Goal: Obtain resource: Download file/media

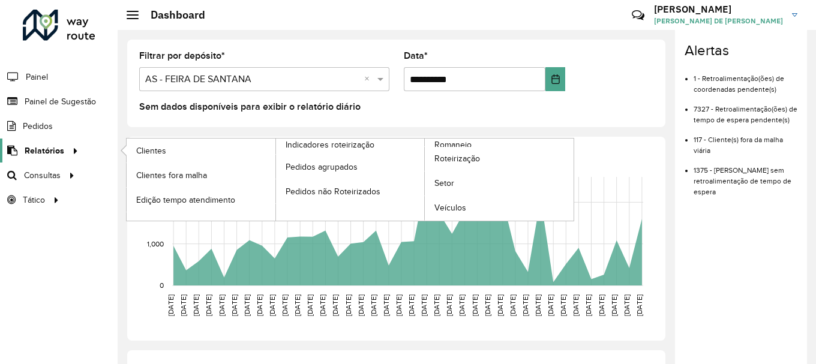
click at [53, 150] on span "Relatórios" at bounding box center [45, 151] width 40 height 13
click at [141, 152] on span "Clientes" at bounding box center [152, 151] width 32 height 13
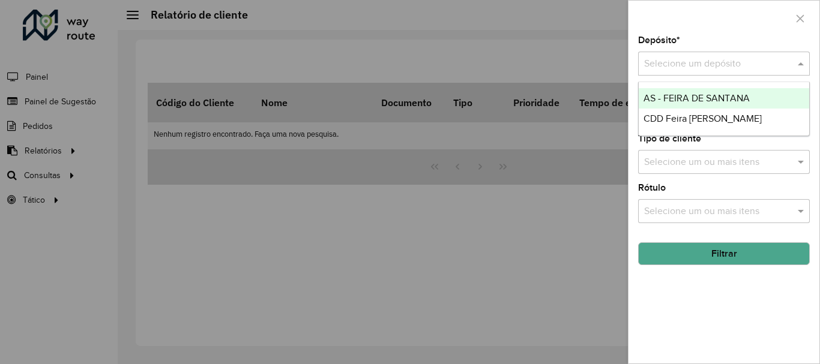
click at [664, 57] on input "text" at bounding box center [712, 64] width 136 height 14
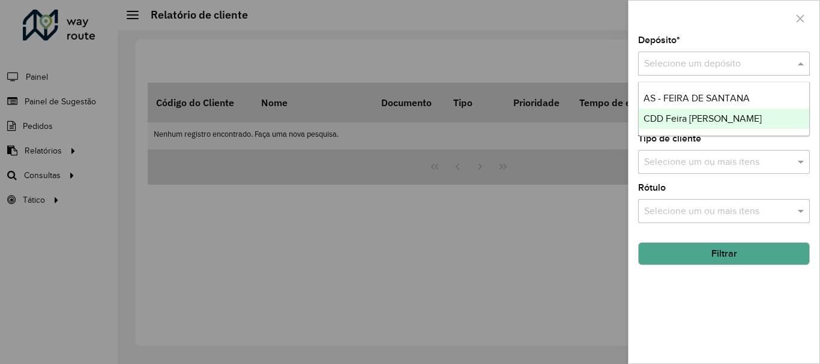
click at [655, 115] on span "CDD Feira [PERSON_NAME]" at bounding box center [702, 118] width 118 height 10
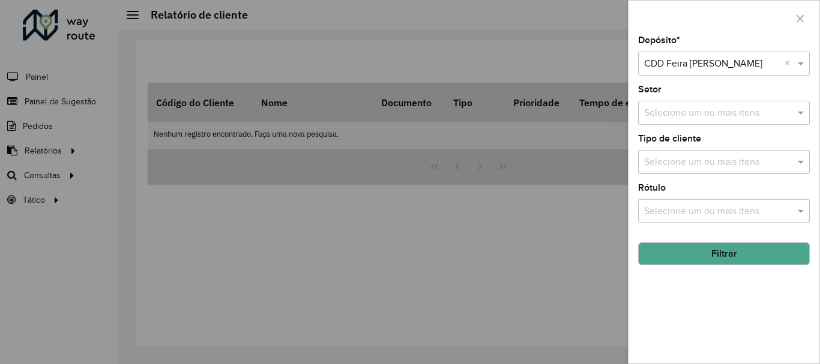
click at [670, 249] on button "Filtrar" at bounding box center [724, 253] width 172 height 23
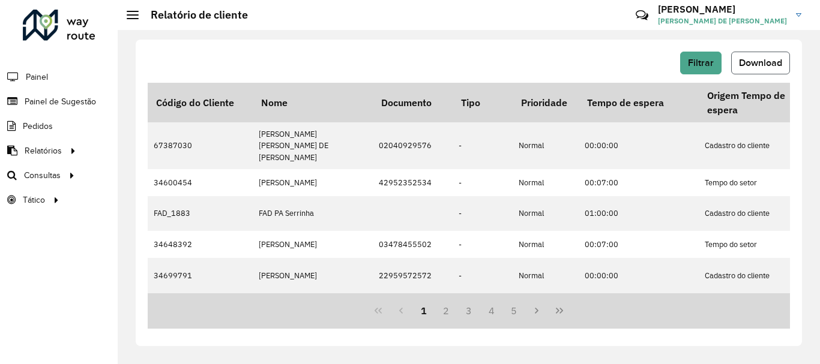
click at [761, 61] on span "Download" at bounding box center [760, 63] width 43 height 10
